Goal: Find contact information: Find contact information

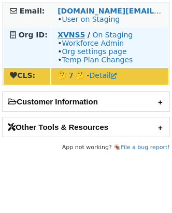
click at [61, 36] on strong "XVNS5" at bounding box center [72, 35] width 28 height 8
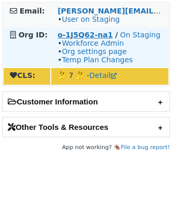
click at [59, 36] on strong "o-1J5Q62-na1" at bounding box center [85, 35] width 55 height 8
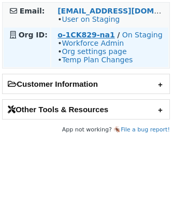
click at [67, 33] on strong "o-1CK829-na1" at bounding box center [86, 35] width 57 height 8
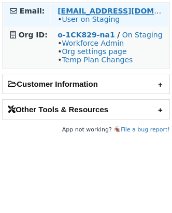
click at [82, 8] on strong "terakado.kai@ambii.com" at bounding box center [129, 11] width 142 height 8
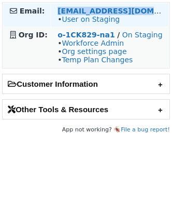
copy tr "terakado.kai@ambii.com"
drag, startPoint x: 151, startPoint y: 10, endPoint x: 49, endPoint y: 10, distance: 102.4
click at [49, 10] on tr "Email: terakado.kai@ambii.com • User on Staging" at bounding box center [86, 15] width 165 height 23
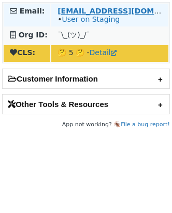
click at [62, 9] on strong "[EMAIL_ADDRESS][DOMAIN_NAME]" at bounding box center [129, 11] width 142 height 8
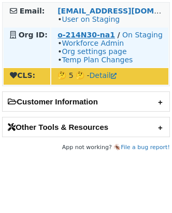
click at [62, 37] on strong "o-214N30-na1" at bounding box center [87, 35] width 58 height 8
click at [127, 34] on link "On Staging" at bounding box center [143, 35] width 41 height 8
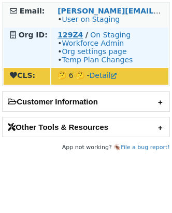
click at [63, 33] on strong "129Z4" at bounding box center [70, 35] width 25 height 8
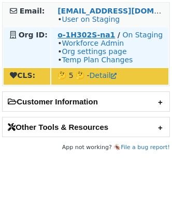
click at [61, 32] on strong "o-1H302S-na1" at bounding box center [87, 35] width 58 height 8
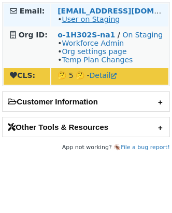
click at [86, 17] on link "User on Staging" at bounding box center [91, 19] width 58 height 8
click at [111, 18] on link "User on Staging" at bounding box center [91, 19] width 58 height 8
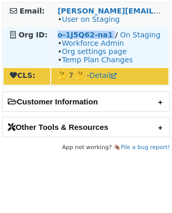
drag, startPoint x: 51, startPoint y: 36, endPoint x: 110, endPoint y: 37, distance: 58.7
click at [110, 37] on td "o-1J5Q62-na1 / On Staging • Workforce Admin • Org settings page • Temp Plan Cha…" at bounding box center [109, 47] width 117 height 39
copy td "o-1J5Q62-na1"
click at [63, 35] on strong "o-1J5Q62-na1" at bounding box center [85, 35] width 55 height 8
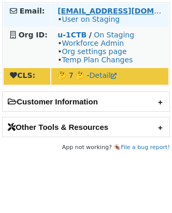
click at [74, 10] on strong "roliver@unum.com" at bounding box center [129, 11] width 142 height 8
